Goal: Transaction & Acquisition: Obtain resource

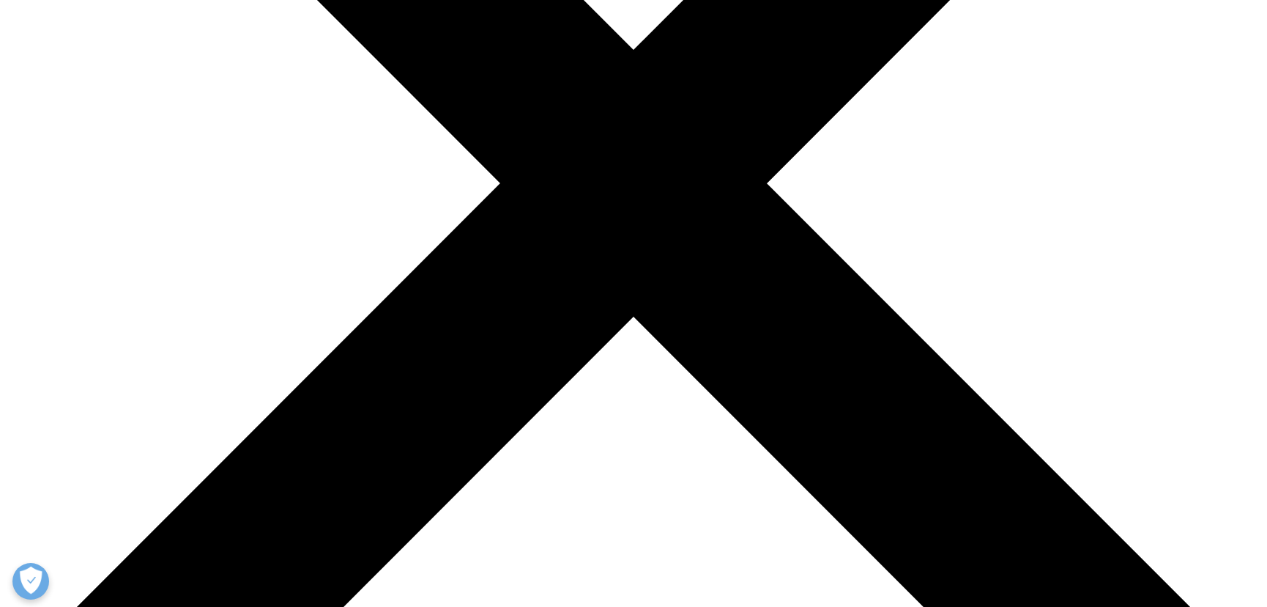
scroll to position [533, 0]
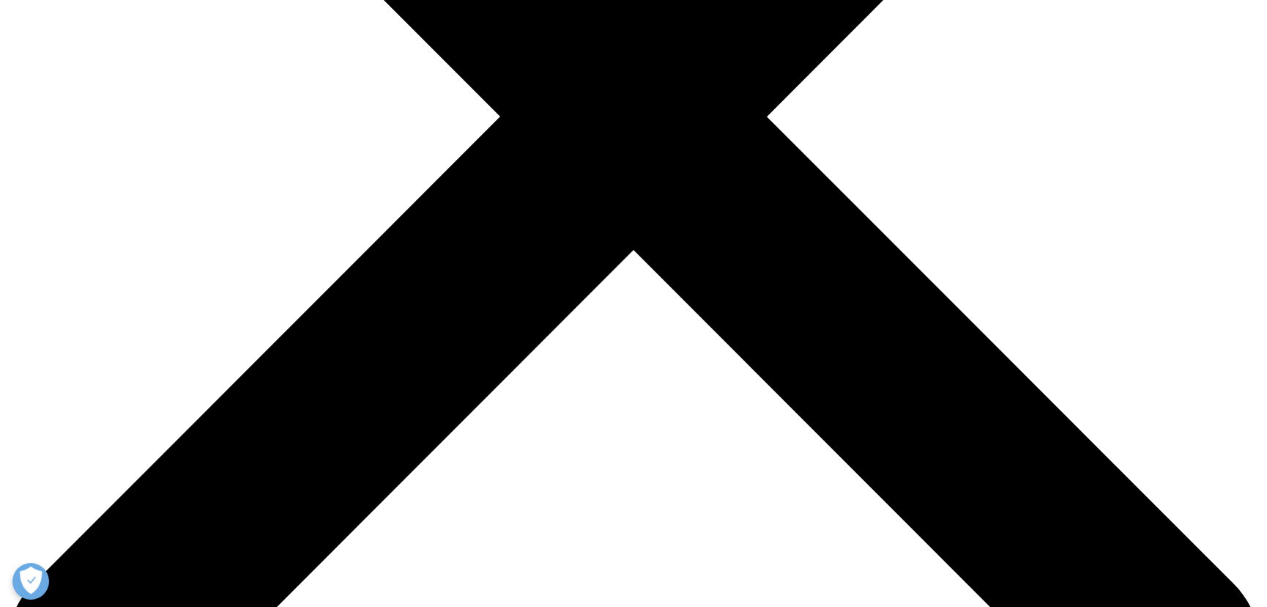
type input "Allison"
type input "Yoon"
type input "allison.bian@gmail.com"
select select "[GEOGRAPHIC_DATA]"
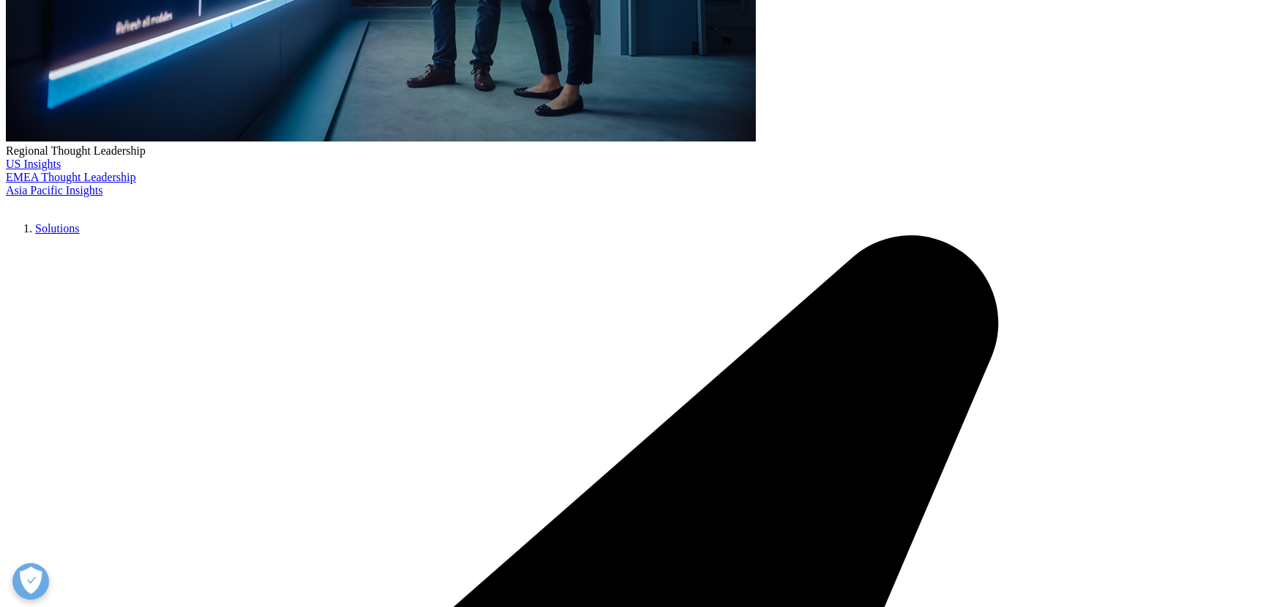
type input "Associate Director"
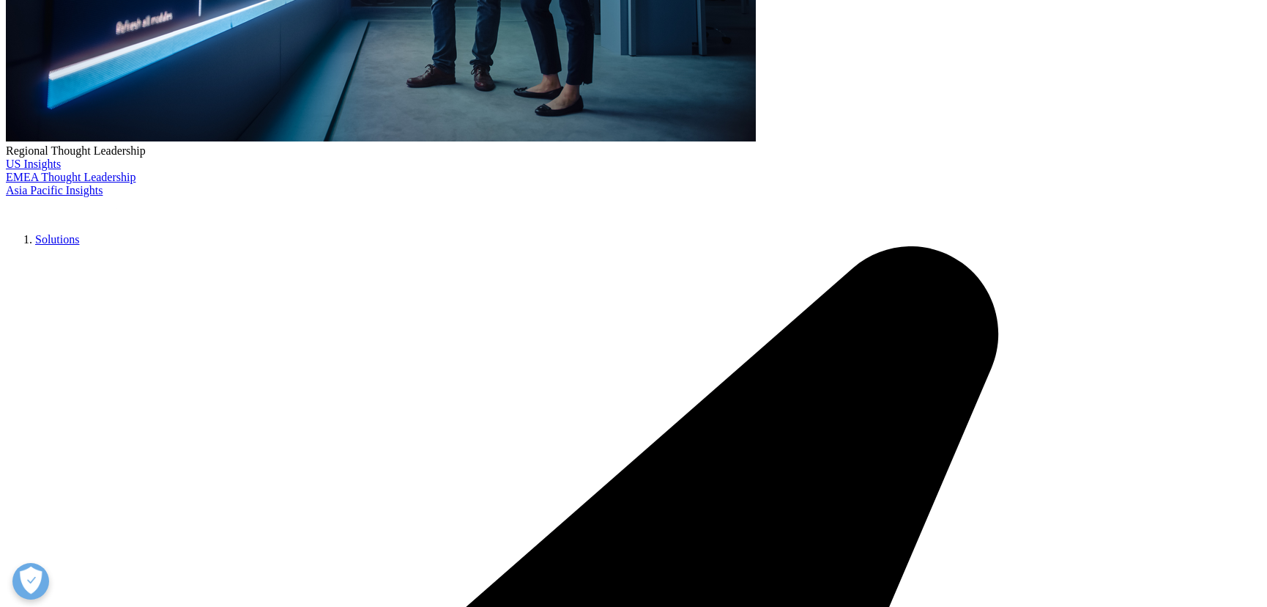
drag, startPoint x: 336, startPoint y: 346, endPoint x: 324, endPoint y: 356, distance: 16.1
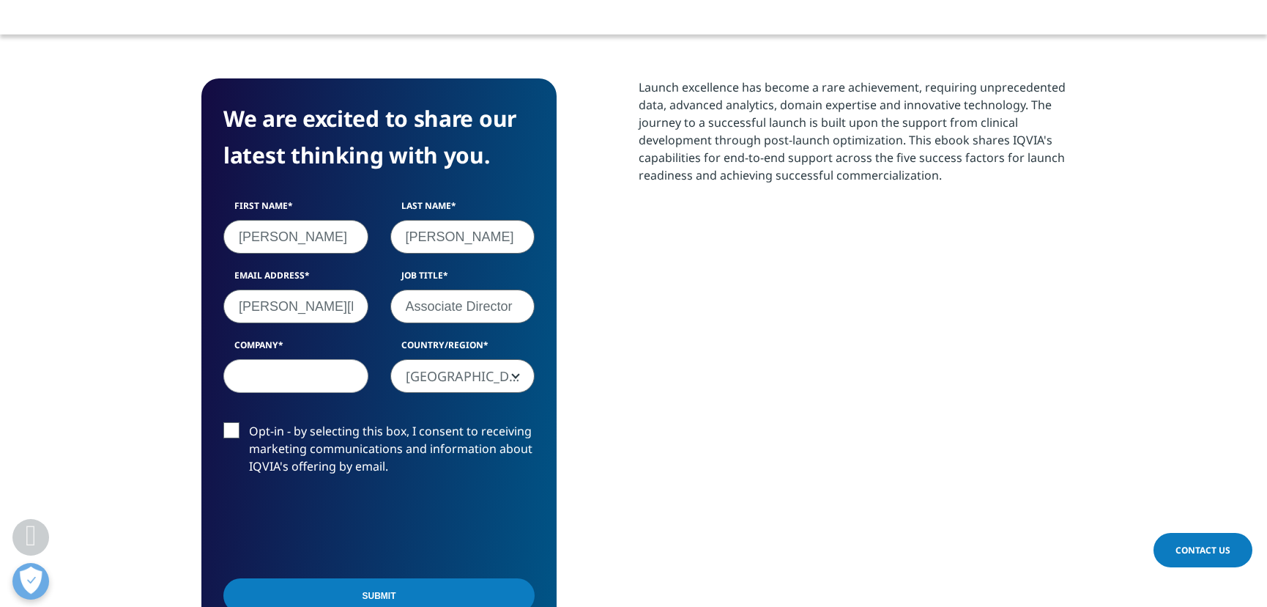
click at [331, 350] on label "Company" at bounding box center [295, 348] width 145 height 21
click at [331, 359] on input "Company" at bounding box center [295, 376] width 145 height 34
click at [308, 378] on input "Company" at bounding box center [295, 376] width 145 height 34
type input "Regeneron"
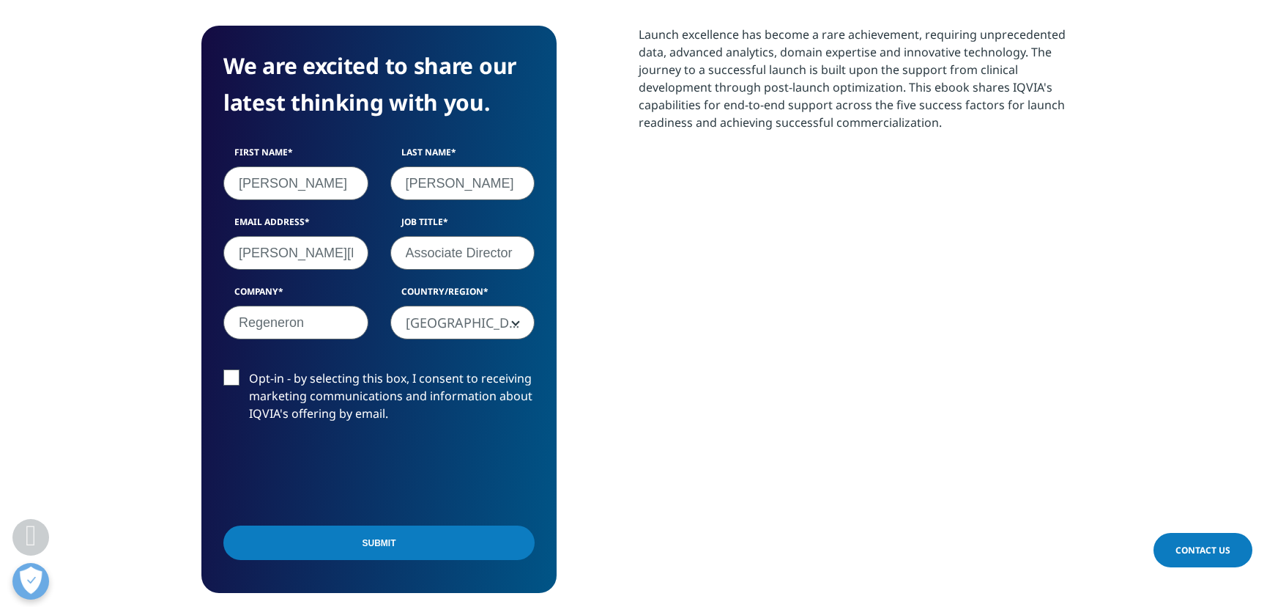
scroll to position [666, 0]
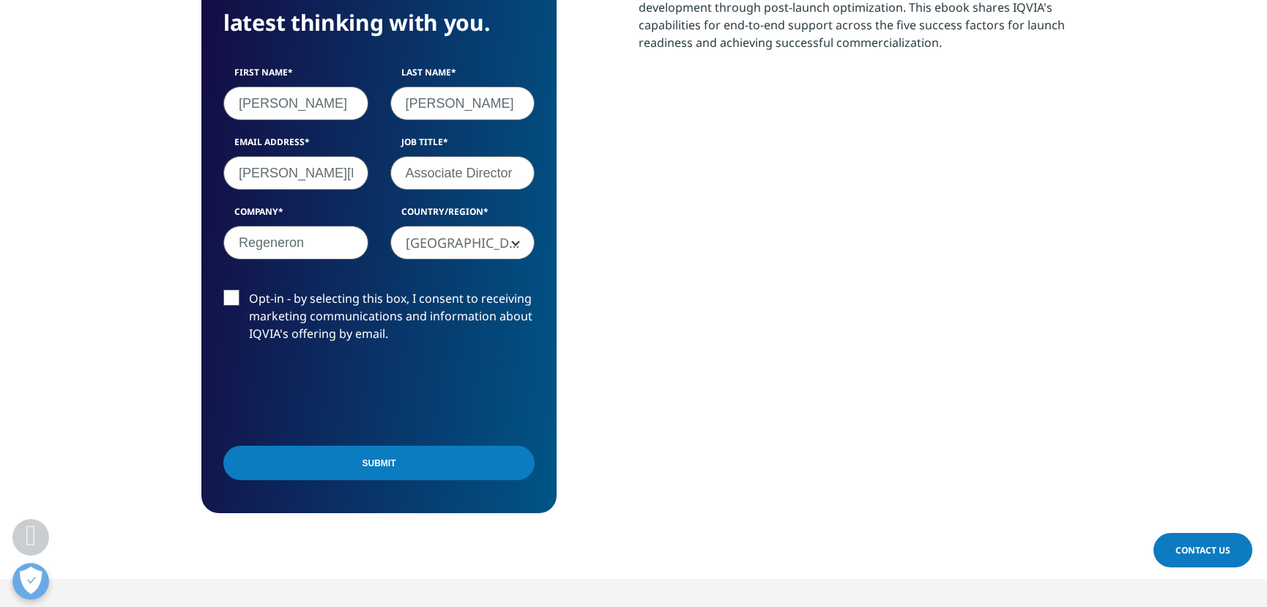
click at [369, 462] on input "Submit" at bounding box center [378, 462] width 311 height 34
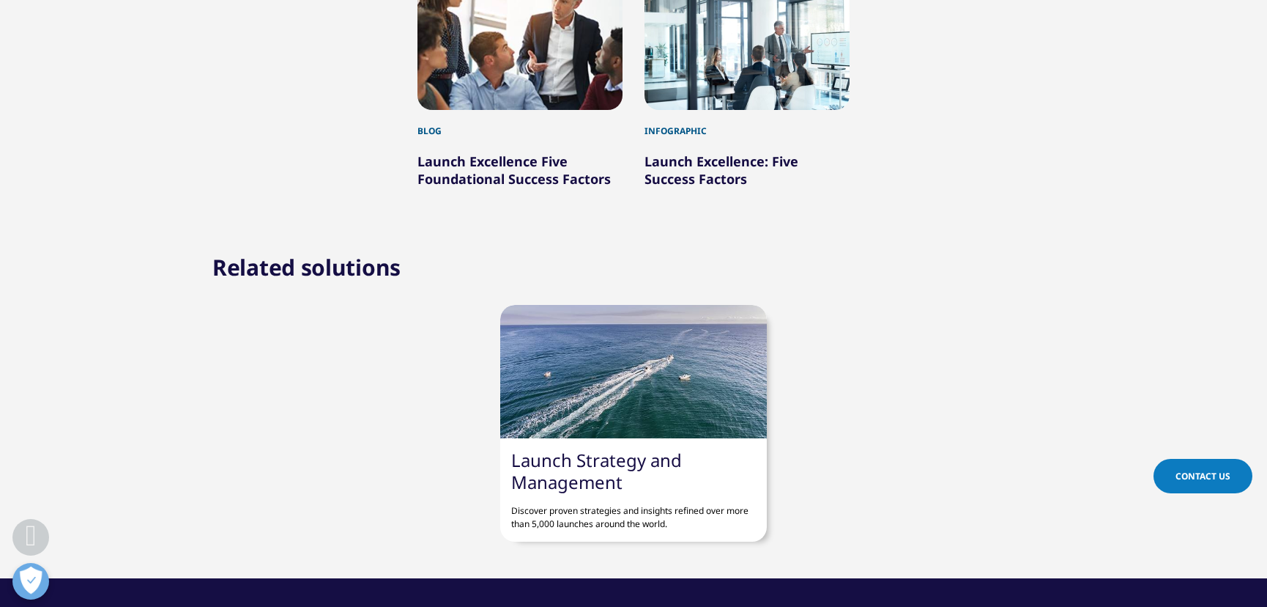
scroll to position [1033, 0]
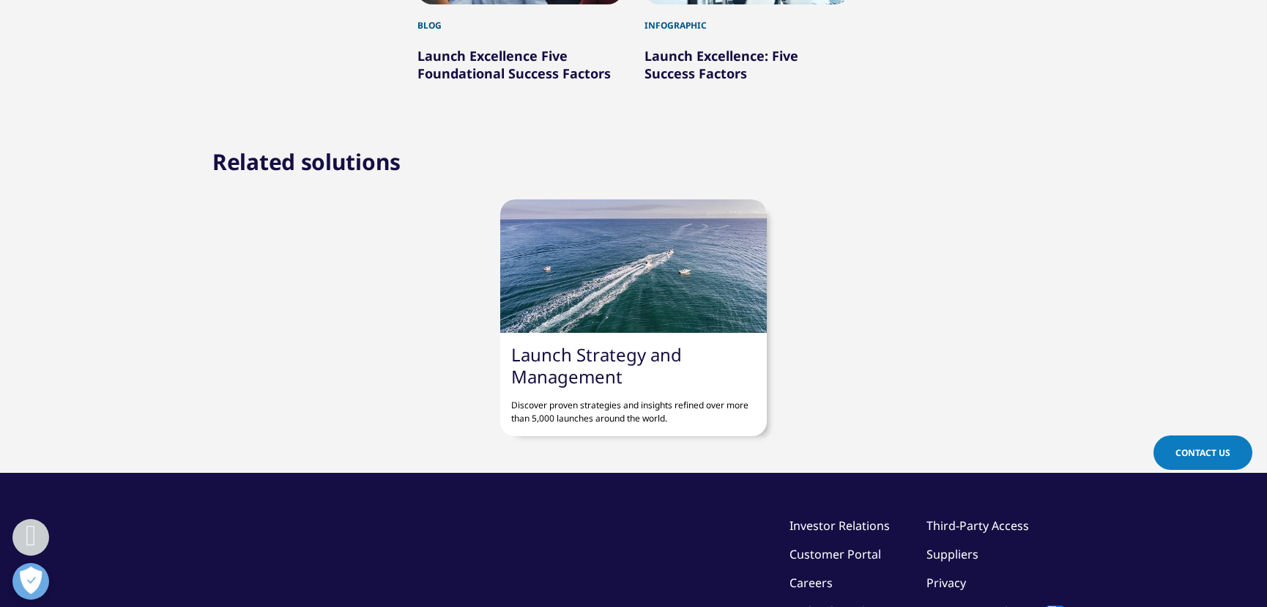
click at [1238, 224] on div "Related solutions Launch Strategy and Management Discover proven strategies and…" at bounding box center [633, 295] width 1267 height 281
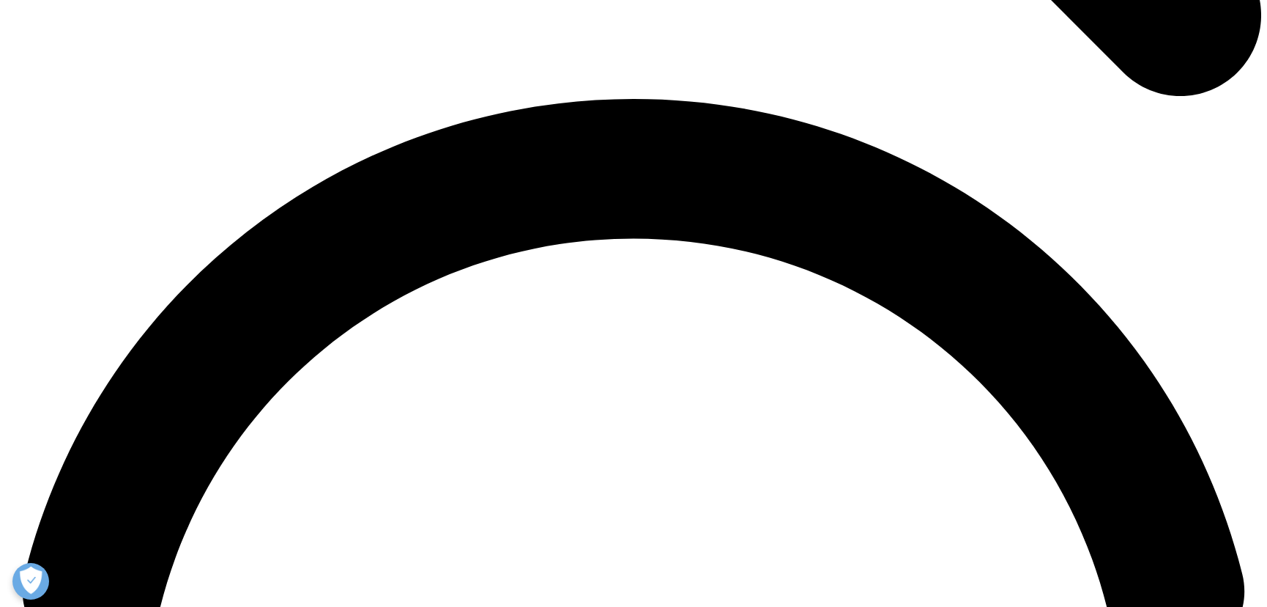
scroll to position [2530, 0]
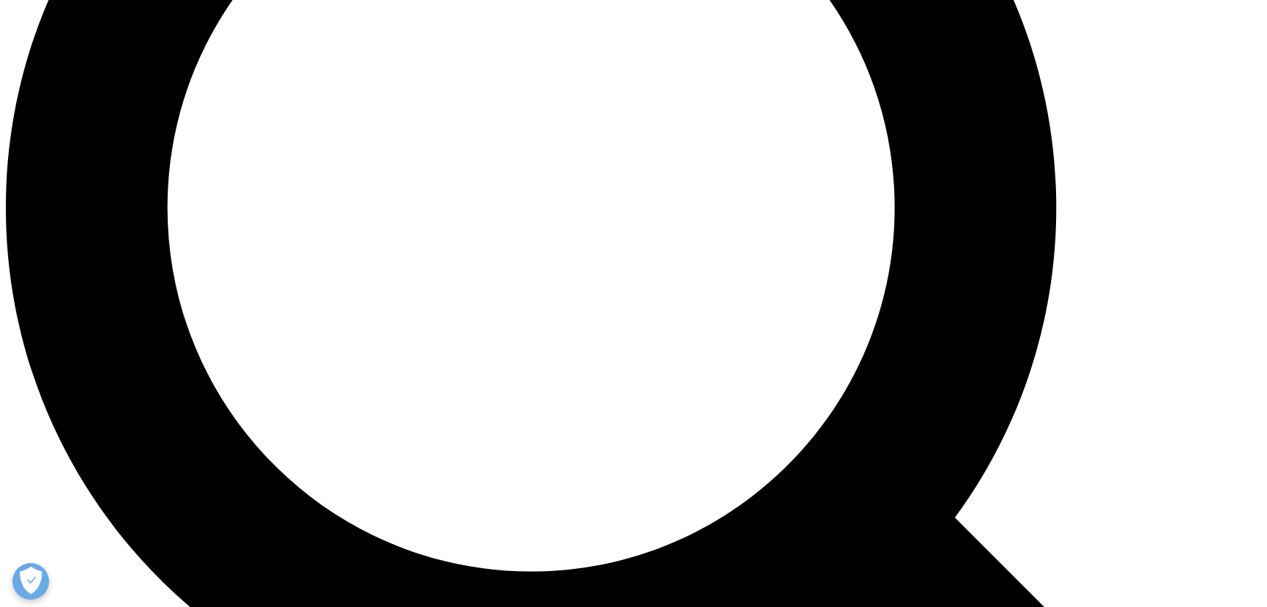
scroll to position [2131, 0]
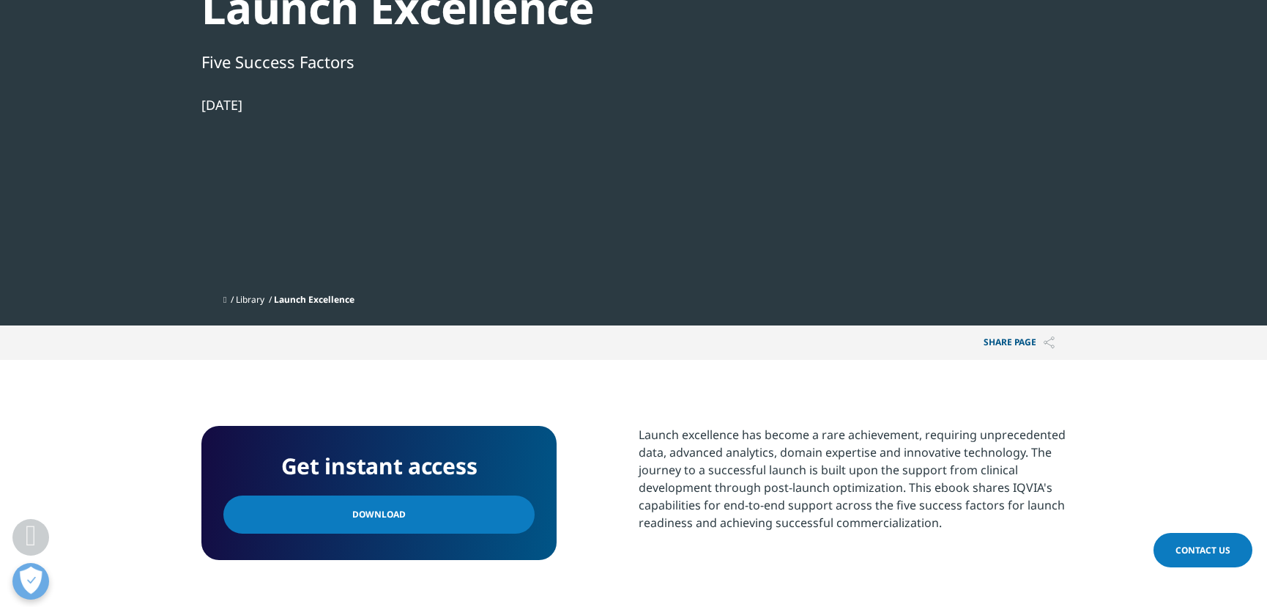
scroll to position [333, 0]
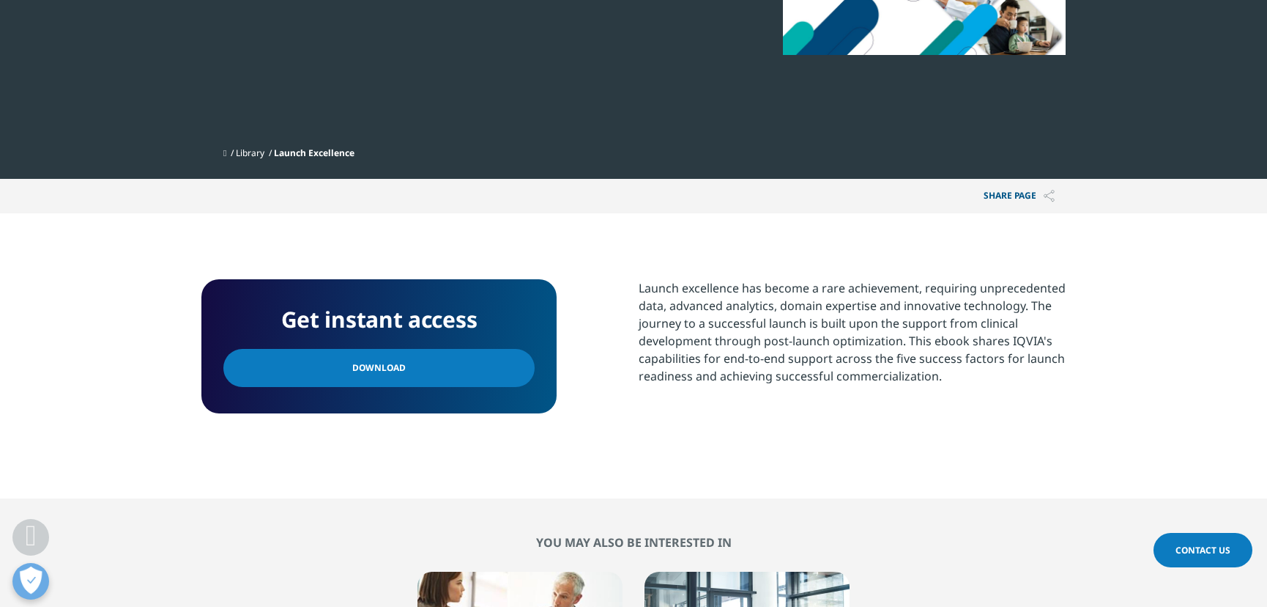
click at [410, 370] on link "Download" at bounding box center [378, 368] width 311 height 38
drag, startPoint x: 1136, startPoint y: 0, endPoint x: 913, endPoint y: 338, distance: 405.2
click at [914, 321] on p "Launch excellence has become a rare achievement, requiring unprecedented data, …" at bounding box center [852, 337] width 427 height 116
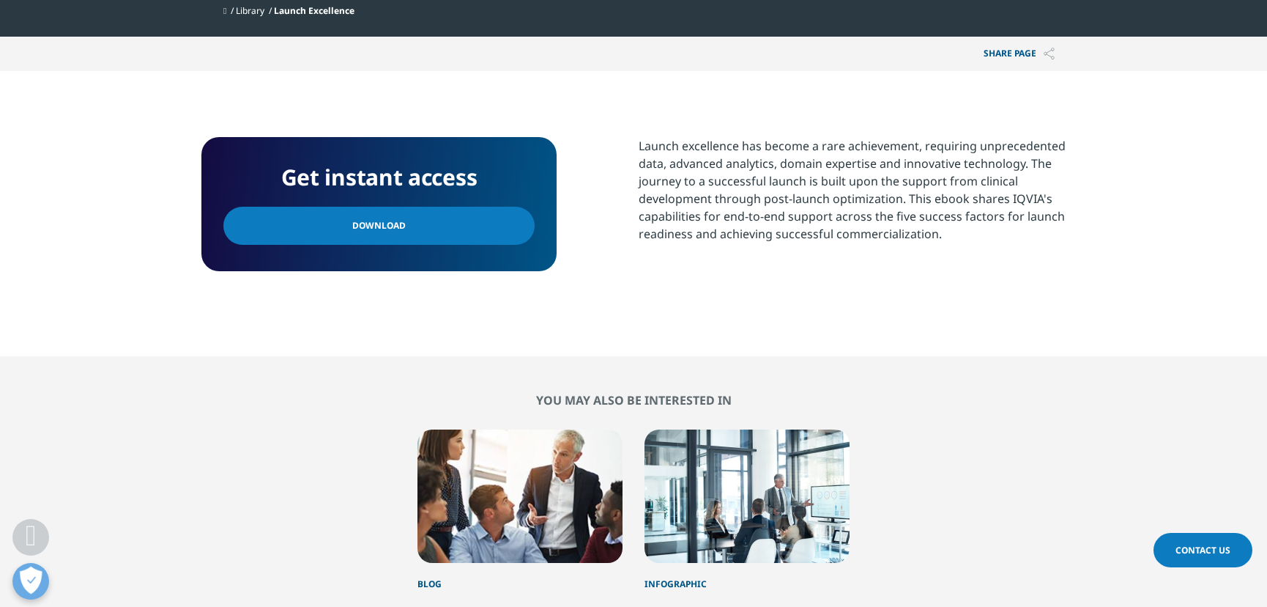
scroll to position [599, 0]
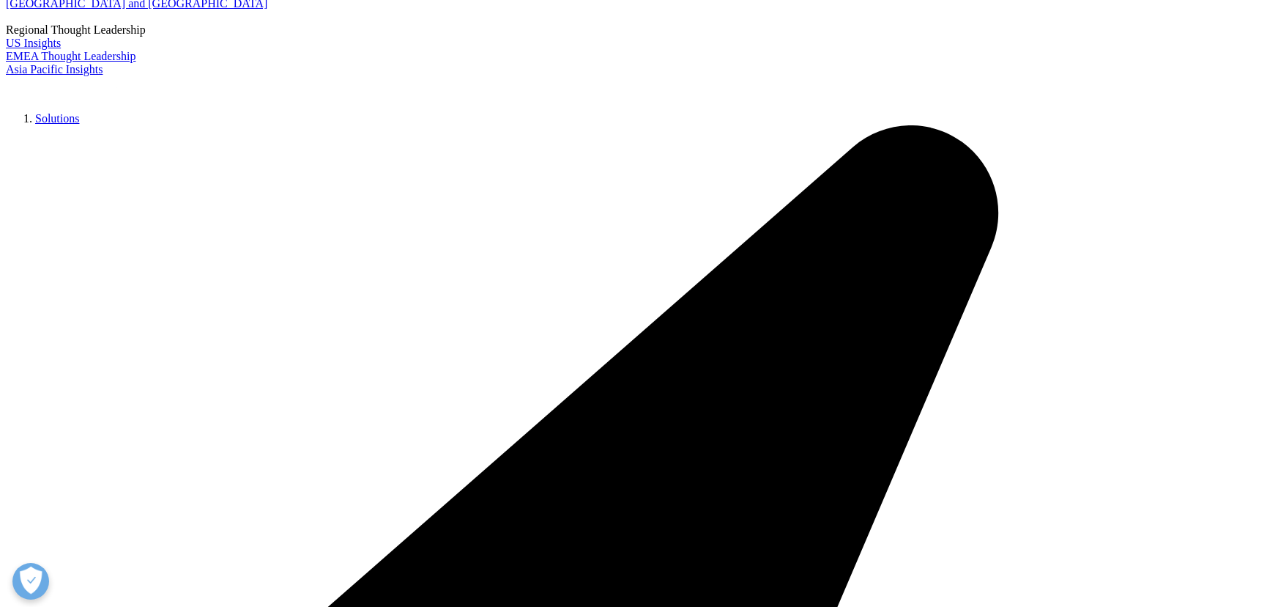
scroll to position [333, 0]
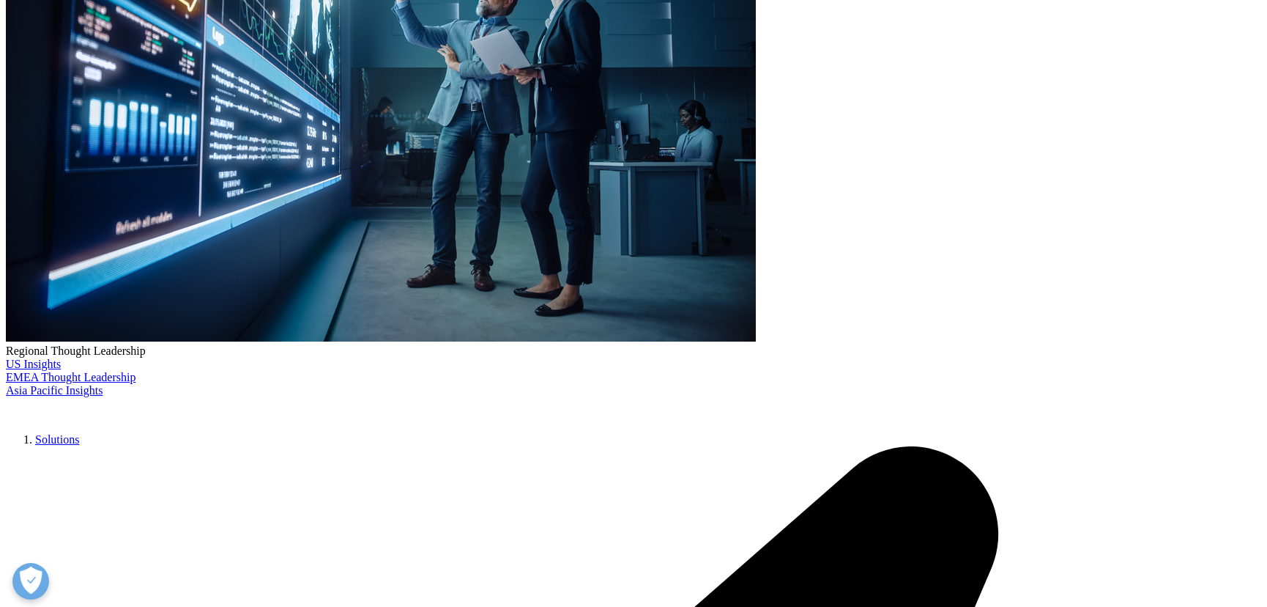
drag, startPoint x: 385, startPoint y: 366, endPoint x: 787, endPoint y: 314, distance: 405.4
click at [29, 573] on button "Open Preferences" at bounding box center [30, 581] width 37 height 37
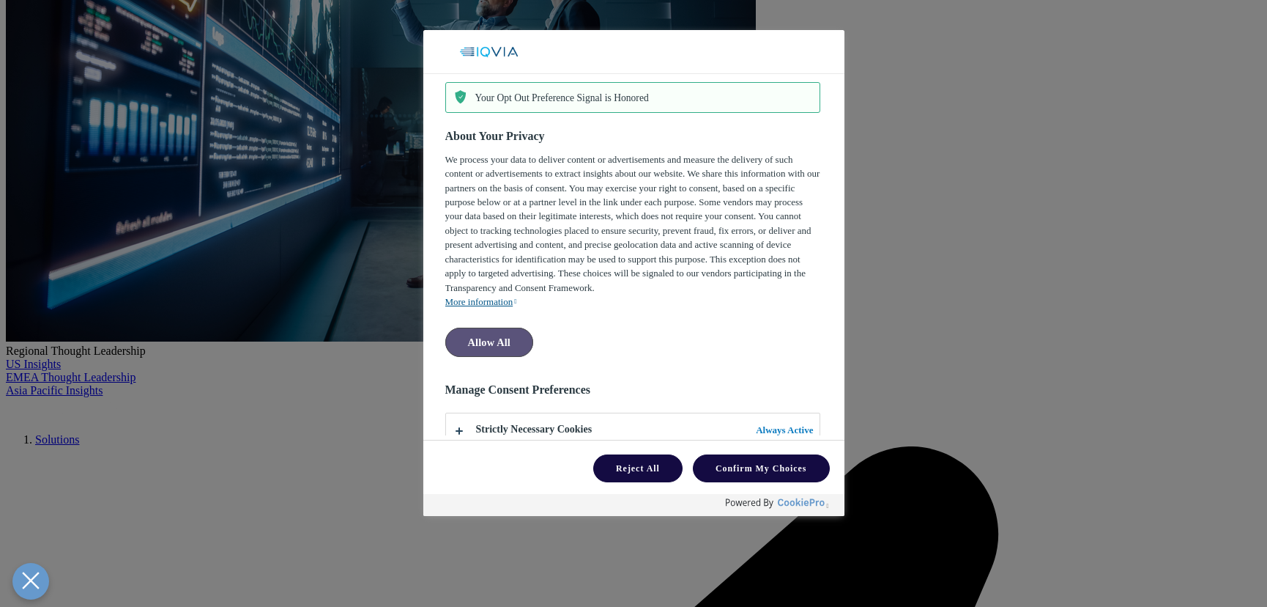
click at [499, 327] on button "Allow All" at bounding box center [489, 341] width 88 height 29
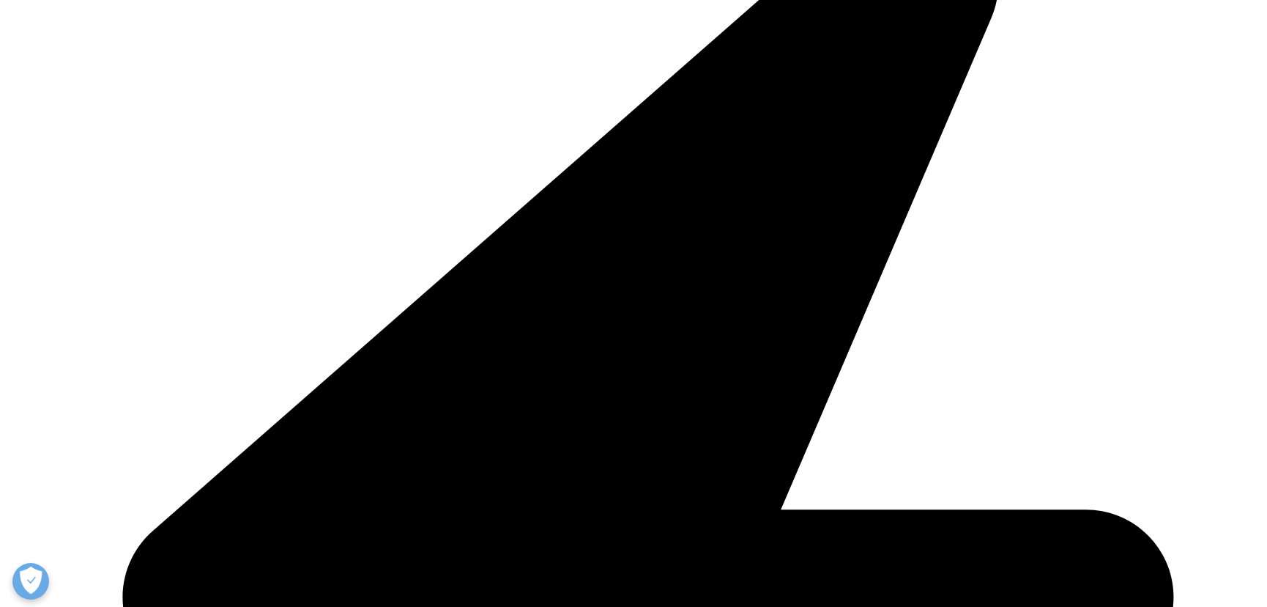
scroll to position [1132, 0]
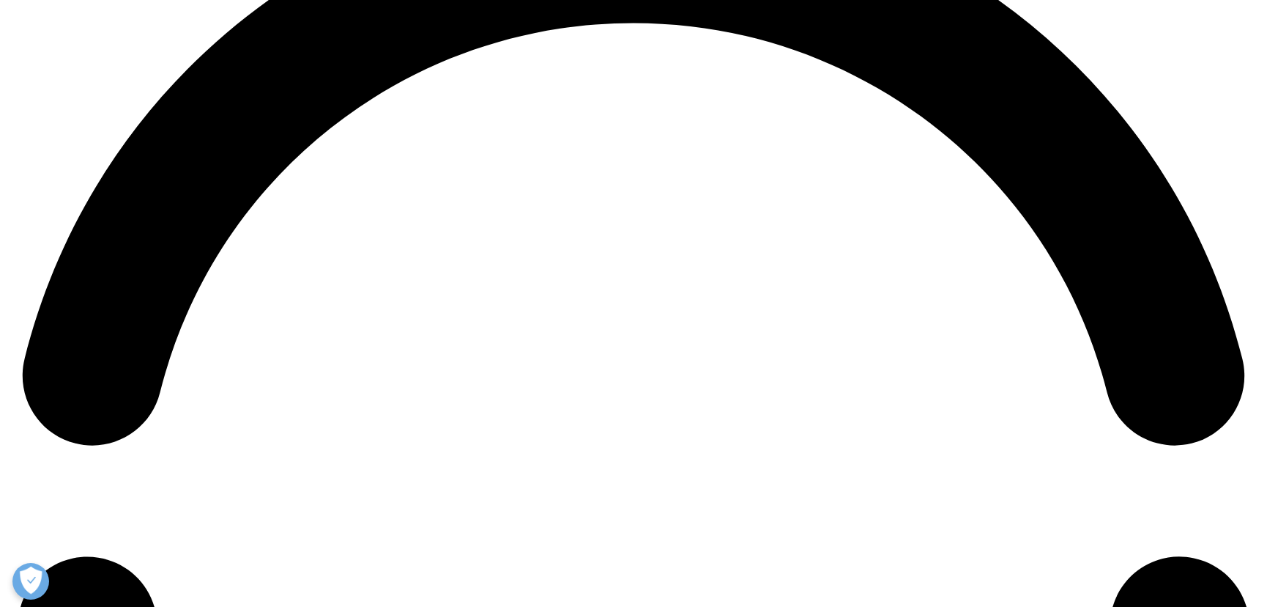
scroll to position [2730, 0]
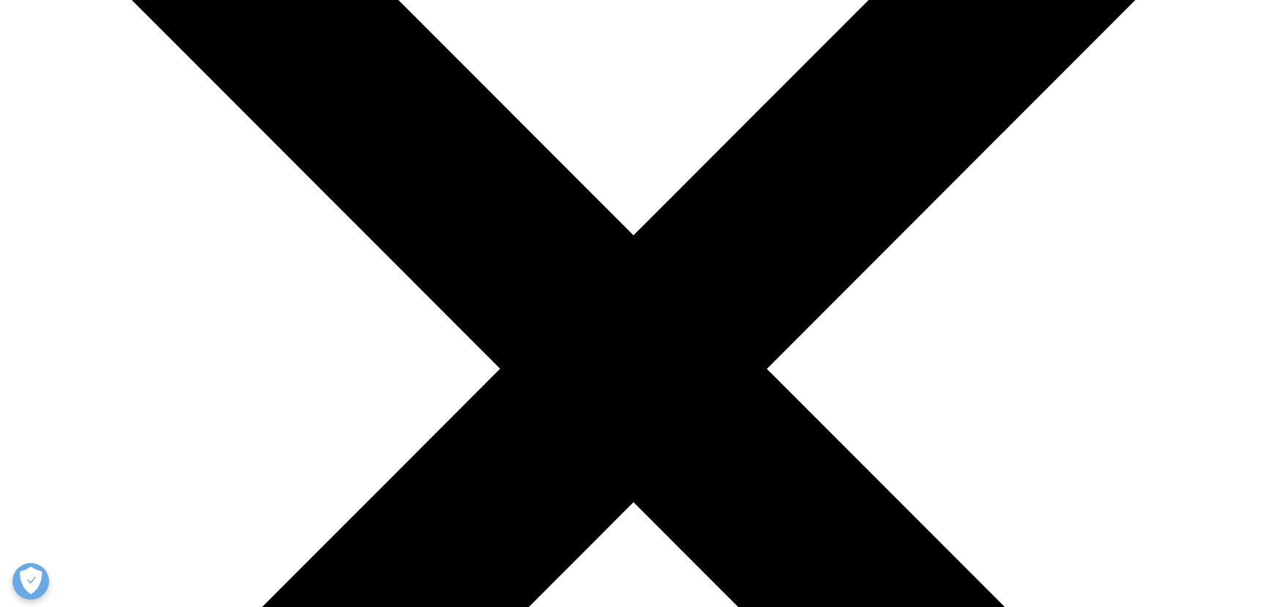
scroll to position [333, 0]
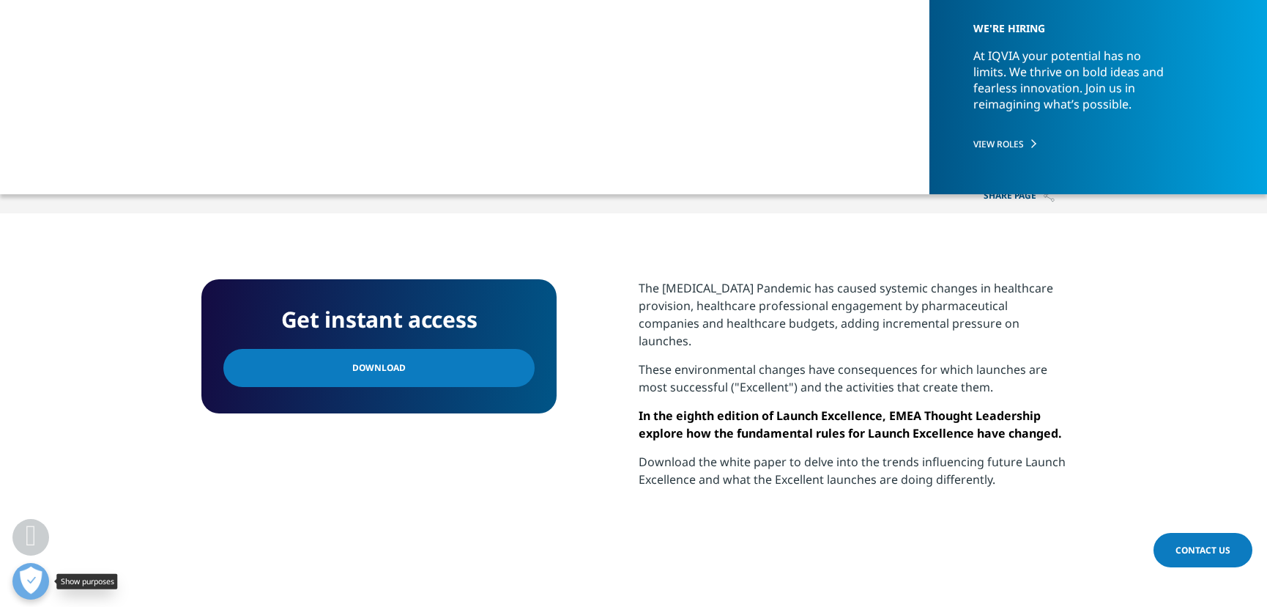
click at [35, 586] on button "Open Preferences" at bounding box center [30, 581] width 37 height 37
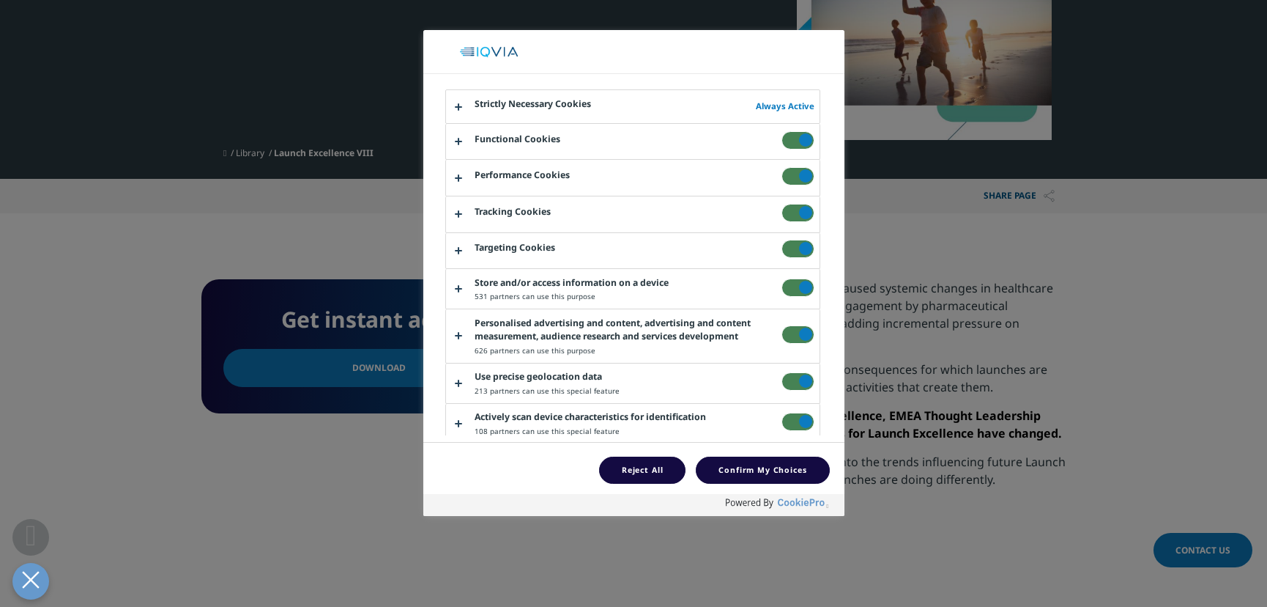
scroll to position [467, 0]
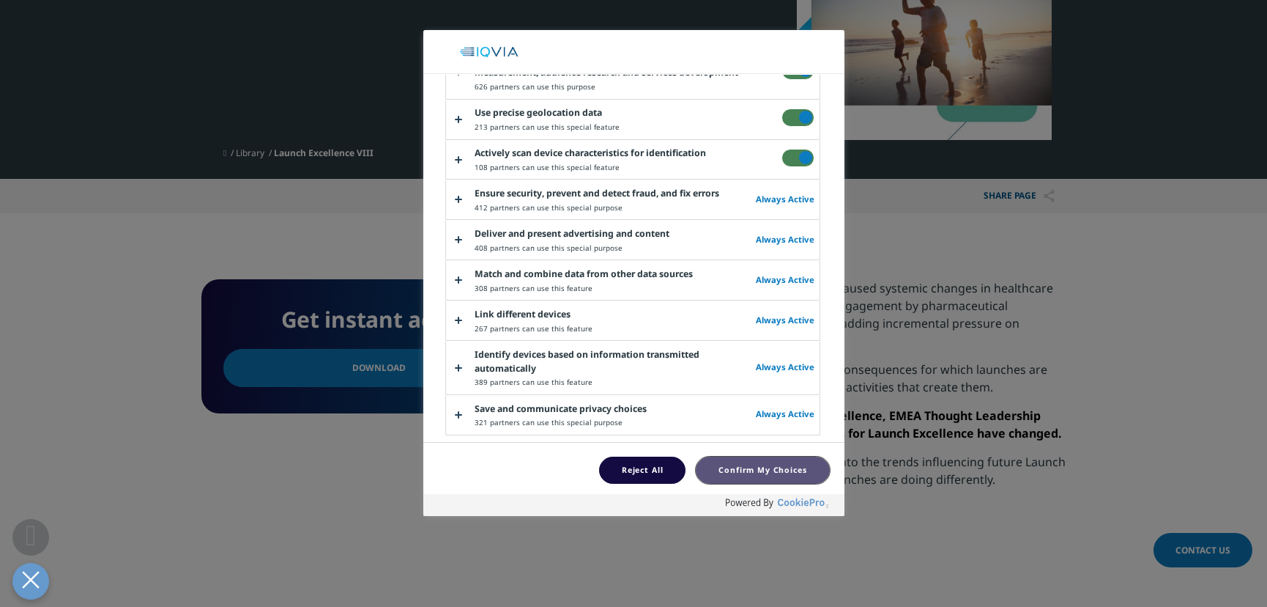
click at [803, 474] on button "Confirm My Choices" at bounding box center [762, 469] width 133 height 27
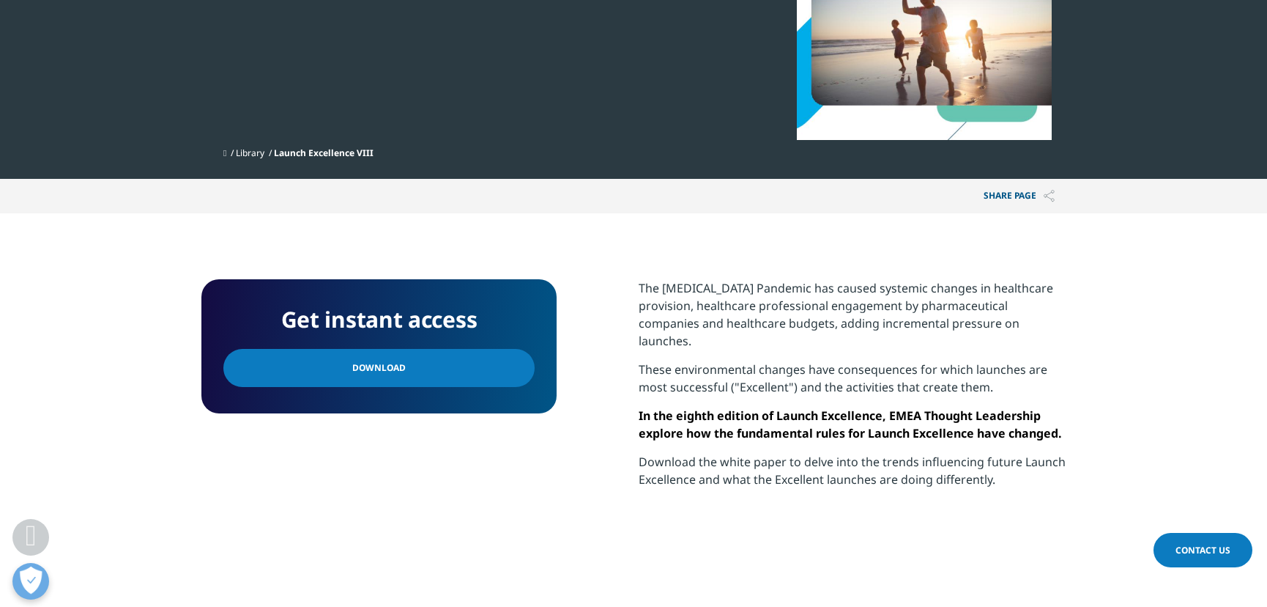
click at [946, 516] on section "The [MEDICAL_DATA] Pandemic has caused systemic changes in healthcare provision…" at bounding box center [852, 407] width 427 height 256
click at [462, 357] on link "Download" at bounding box center [378, 368] width 311 height 38
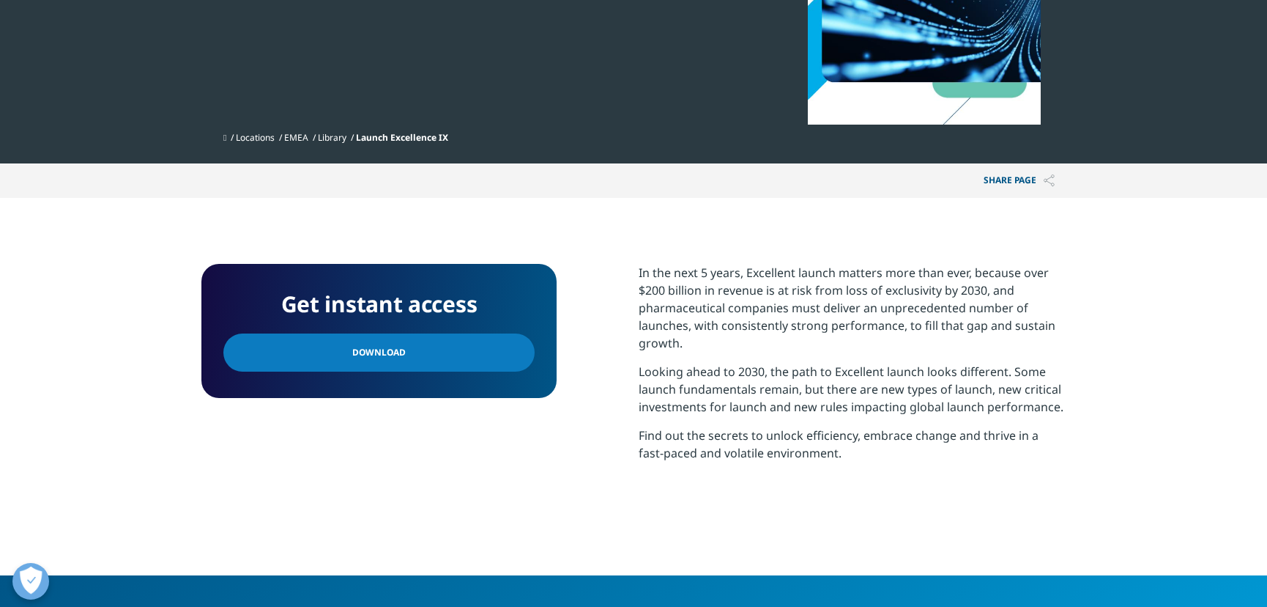
scroll to position [399, 0]
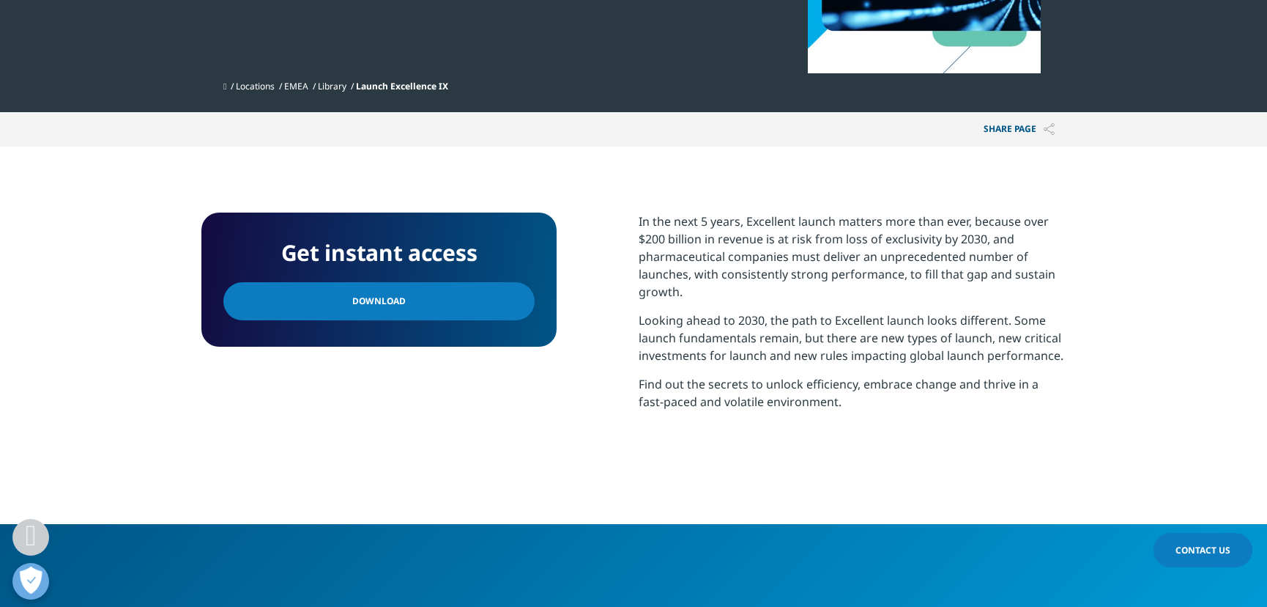
click at [496, 300] on link "Download" at bounding box center [378, 301] width 311 height 38
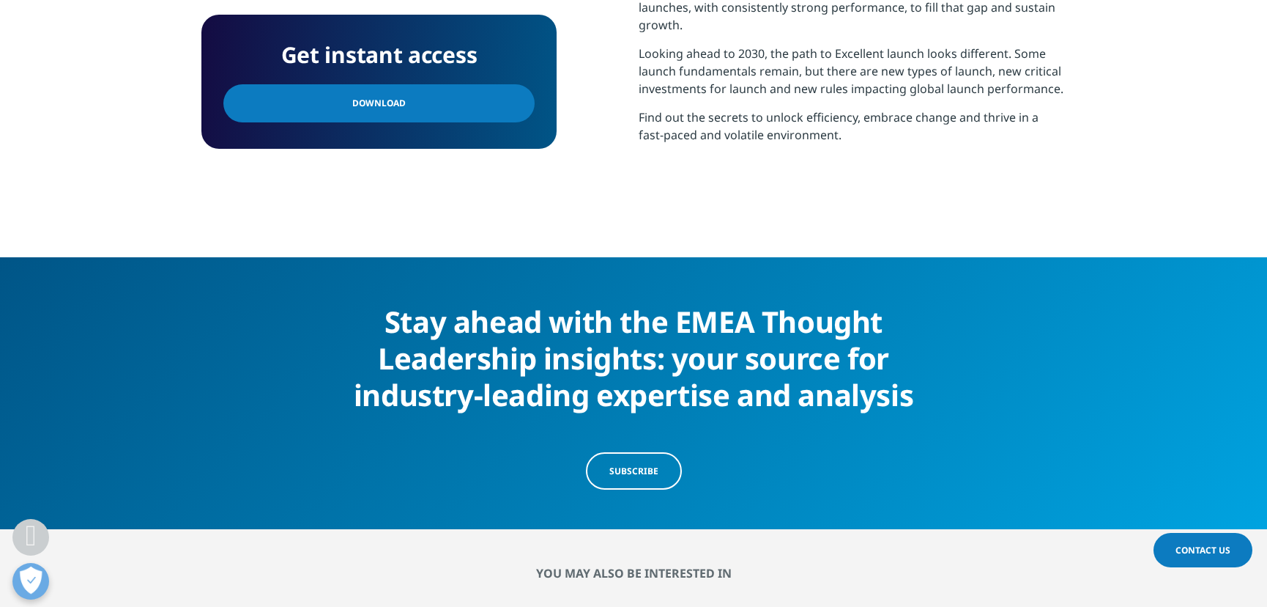
scroll to position [266, 0]
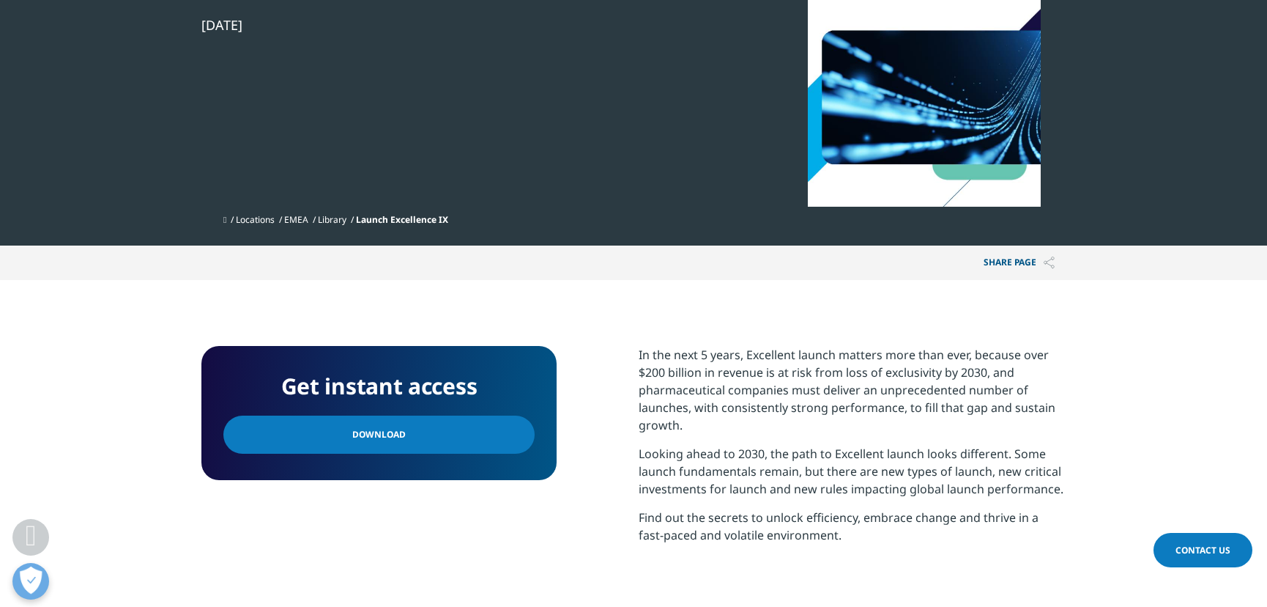
click at [462, 425] on link "Download" at bounding box center [378, 434] width 311 height 38
